Goal: Information Seeking & Learning: Compare options

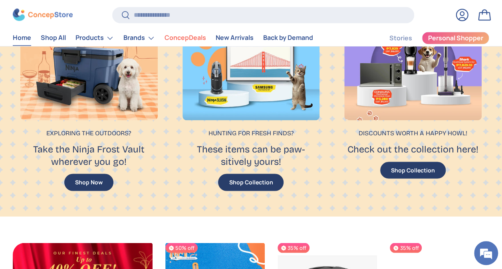
scroll to position [607, 0]
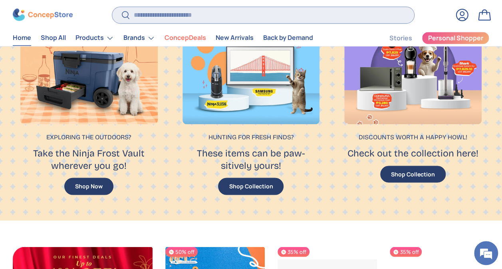
click at [179, 14] on input "Search" at bounding box center [263, 15] width 302 height 16
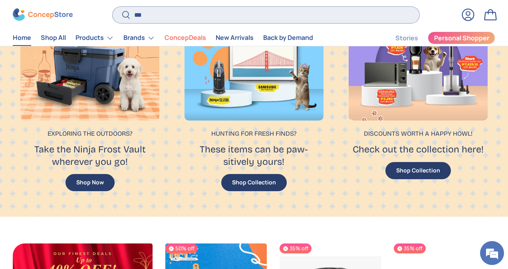
scroll to position [2031, 3184]
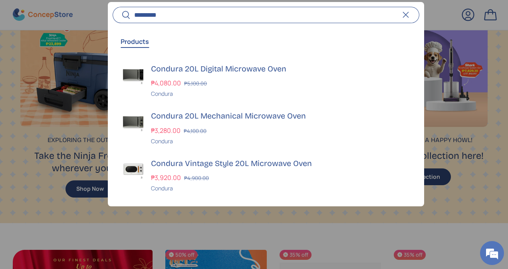
type input "*********"
click at [113, 6] on button "Search" at bounding box center [122, 15] width 18 height 19
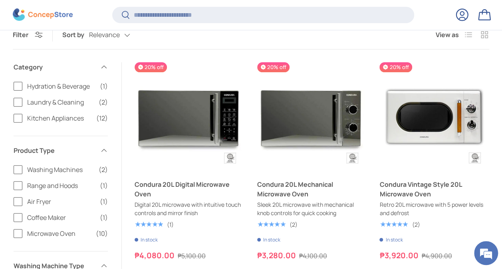
scroll to position [82, 0]
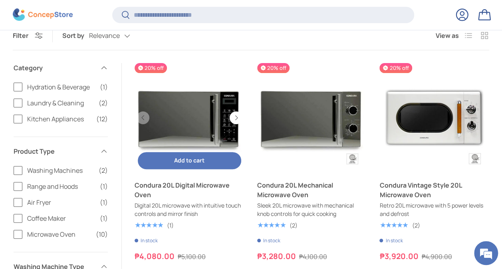
click at [184, 118] on link "Condura 20L Digital Microwave Oven" at bounding box center [190, 118] width 110 height 110
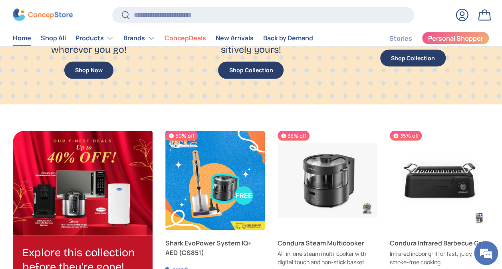
scroll to position [716, 0]
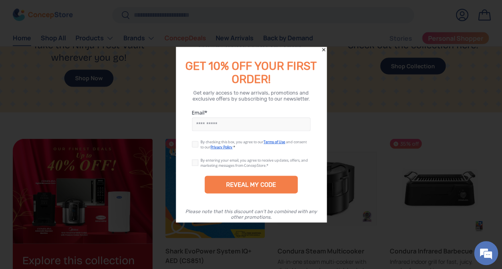
click at [324, 49] on icon "Close" at bounding box center [324, 50] width 6 height 6
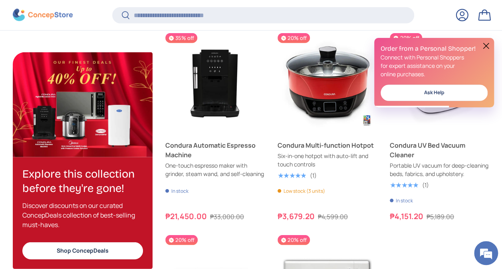
scroll to position [0, 0]
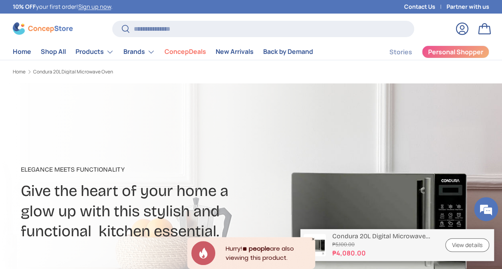
click at [314, 238] on icon "Close" at bounding box center [313, 239] width 4 height 4
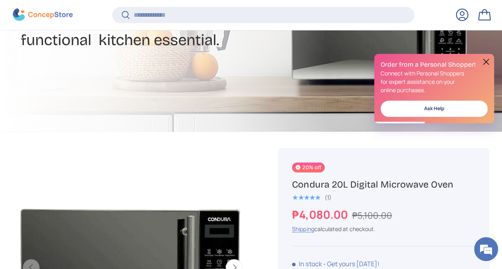
scroll to position [307, 0]
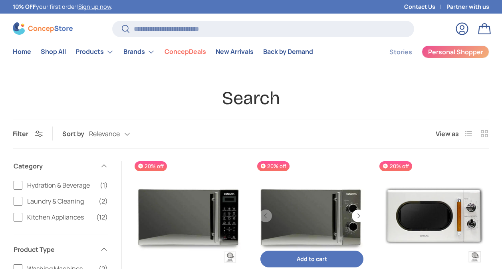
click at [308, 161] on link "Condura 20L Mechanical Microwave Oven" at bounding box center [312, 216] width 110 height 110
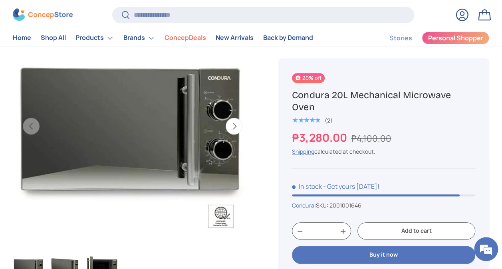
scroll to position [330, 0]
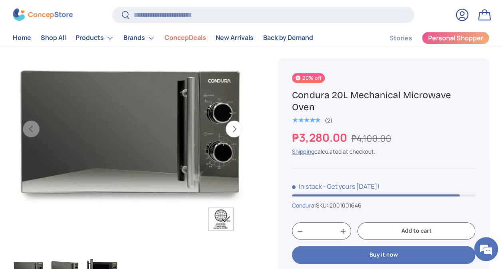
click at [237, 131] on button "Next" at bounding box center [234, 129] width 17 height 17
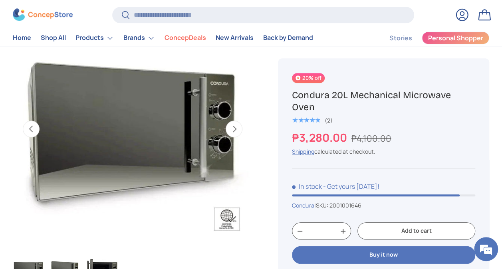
scroll to position [0, 244]
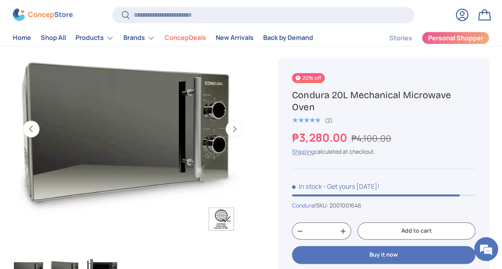
click at [237, 131] on button "Next" at bounding box center [234, 129] width 17 height 17
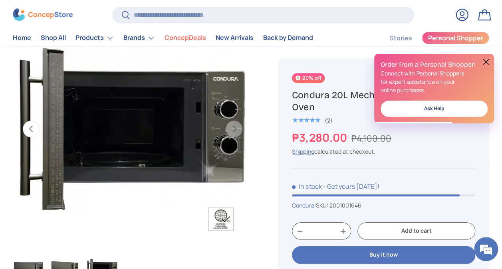
scroll to position [0, 0]
click at [33, 128] on button "Previous" at bounding box center [31, 129] width 17 height 17
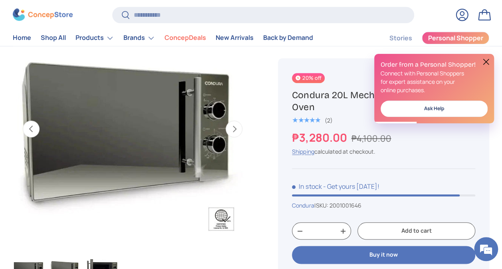
click at [33, 128] on button "Previous" at bounding box center [31, 129] width 17 height 17
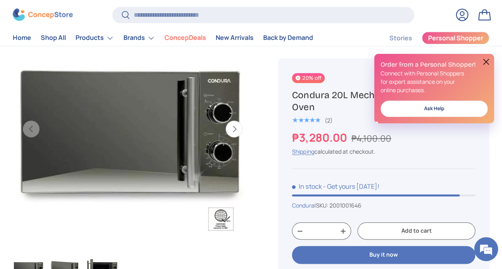
click at [486, 59] on button at bounding box center [486, 62] width 10 height 10
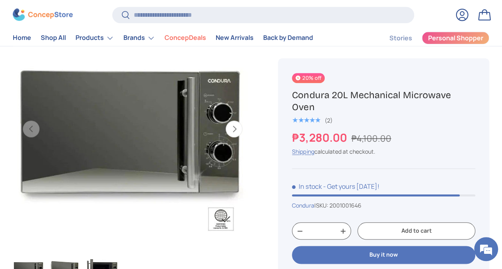
click at [348, 30] on div "Home Shop All Products Back Products Major Appliances Air Conditioners Refriger…" at bounding box center [251, 38] width 476 height 16
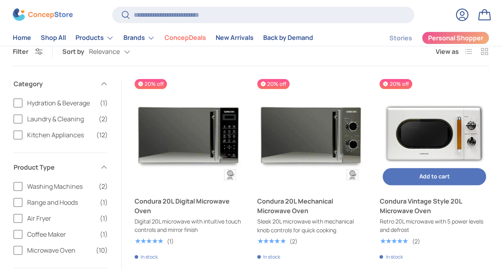
click at [425, 138] on img "Condura Vintage Style 20L Microwave Oven" at bounding box center [434, 134] width 110 height 110
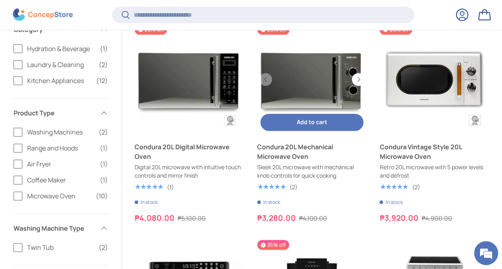
click at [317, 87] on link "Condura 20L Mechanical Microwave Oven" at bounding box center [312, 80] width 110 height 110
